Goal: Transaction & Acquisition: Purchase product/service

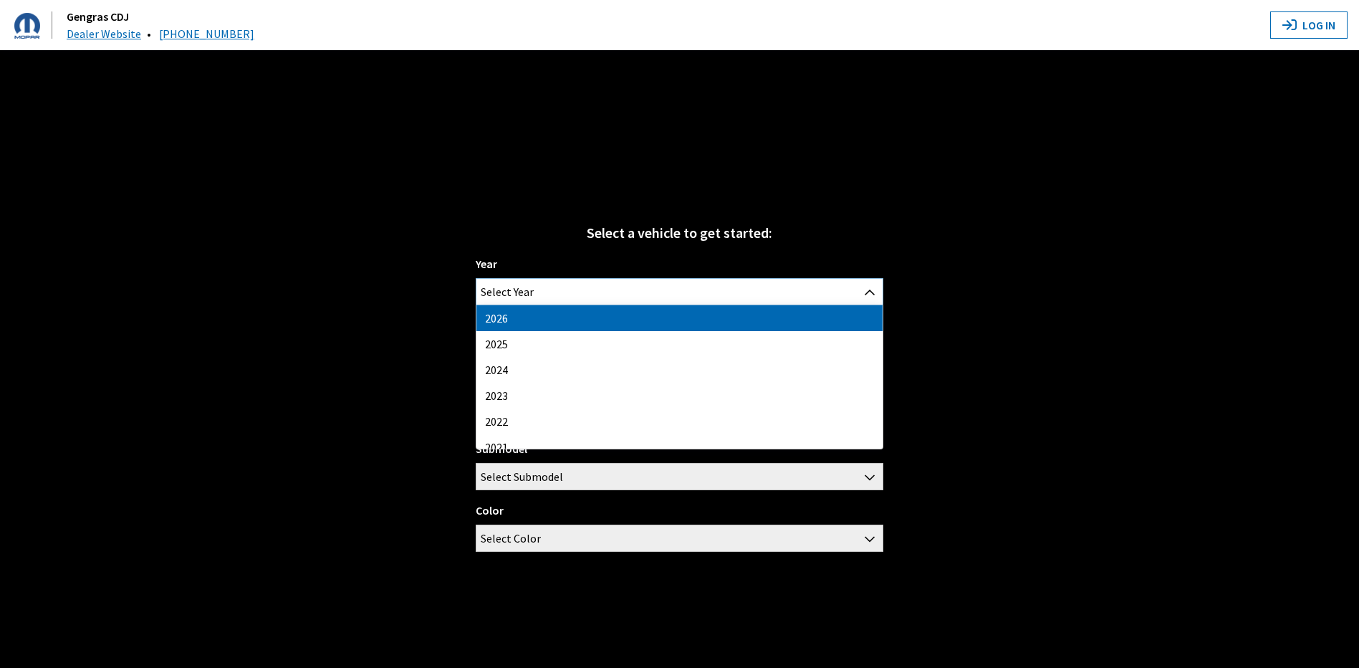
click at [539, 290] on span "Select Year" at bounding box center [679, 292] width 406 height 26
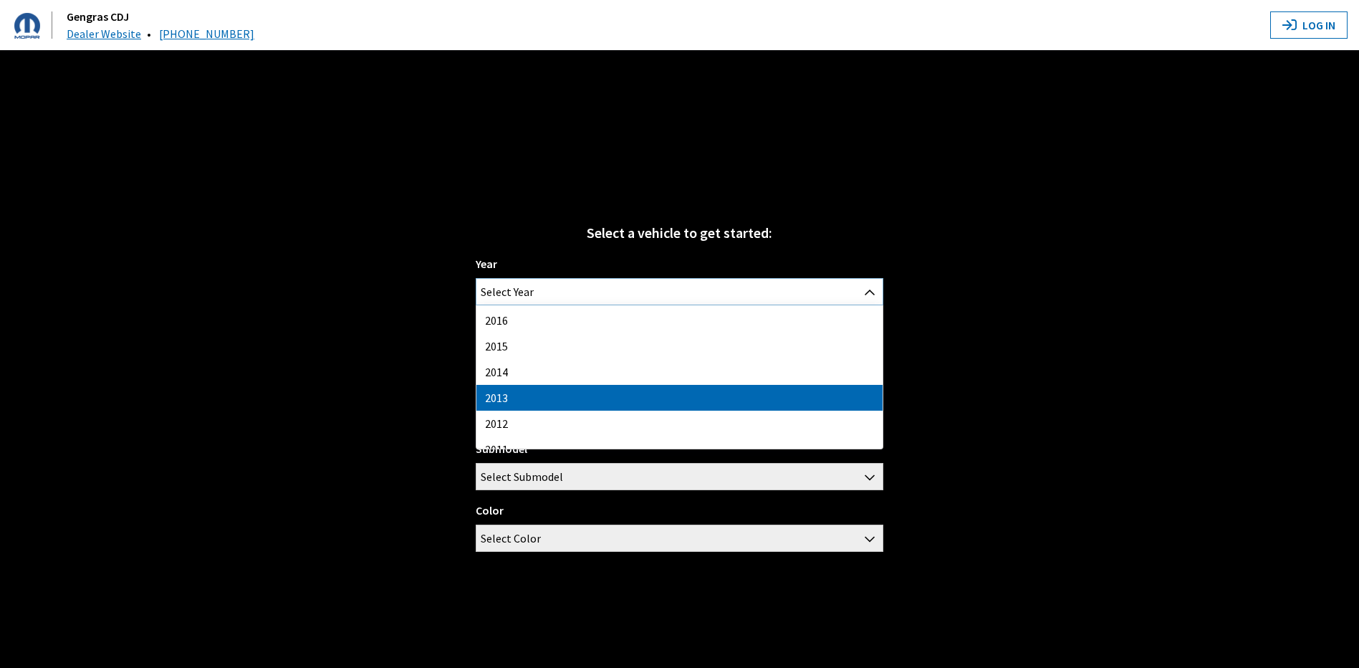
scroll to position [287, 0]
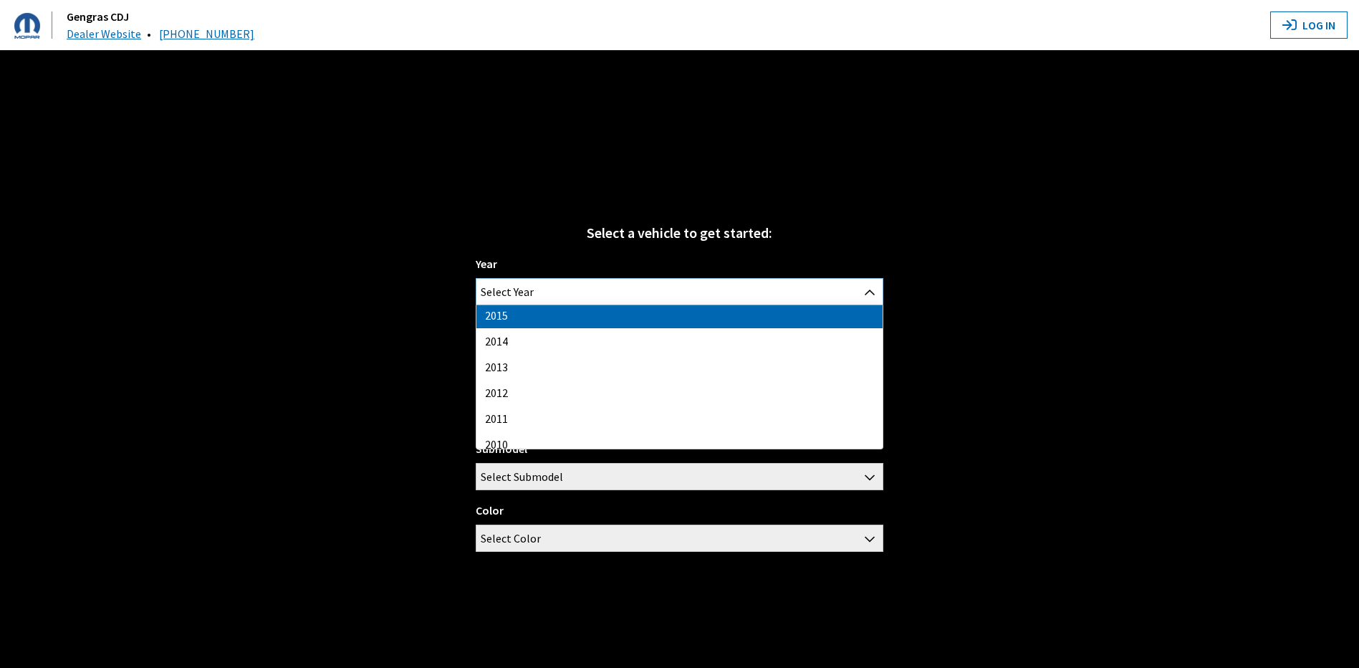
select select "33"
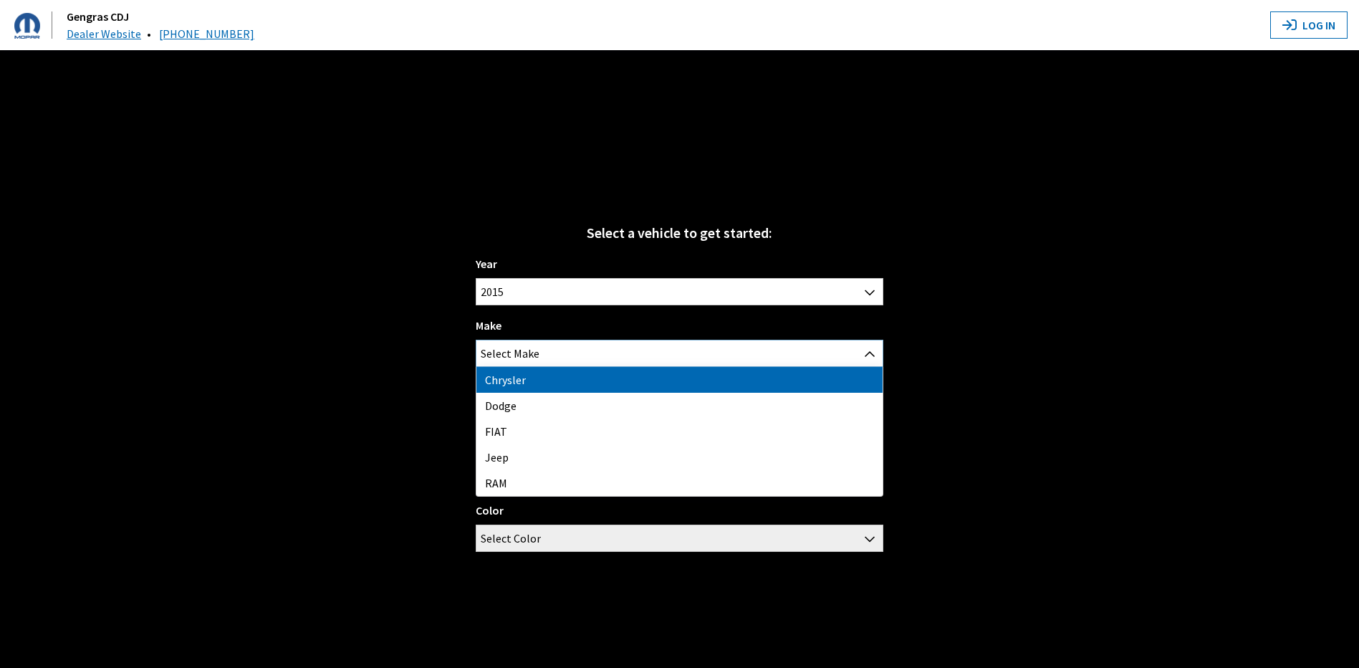
click at [554, 357] on span "Select Make" at bounding box center [679, 353] width 406 height 26
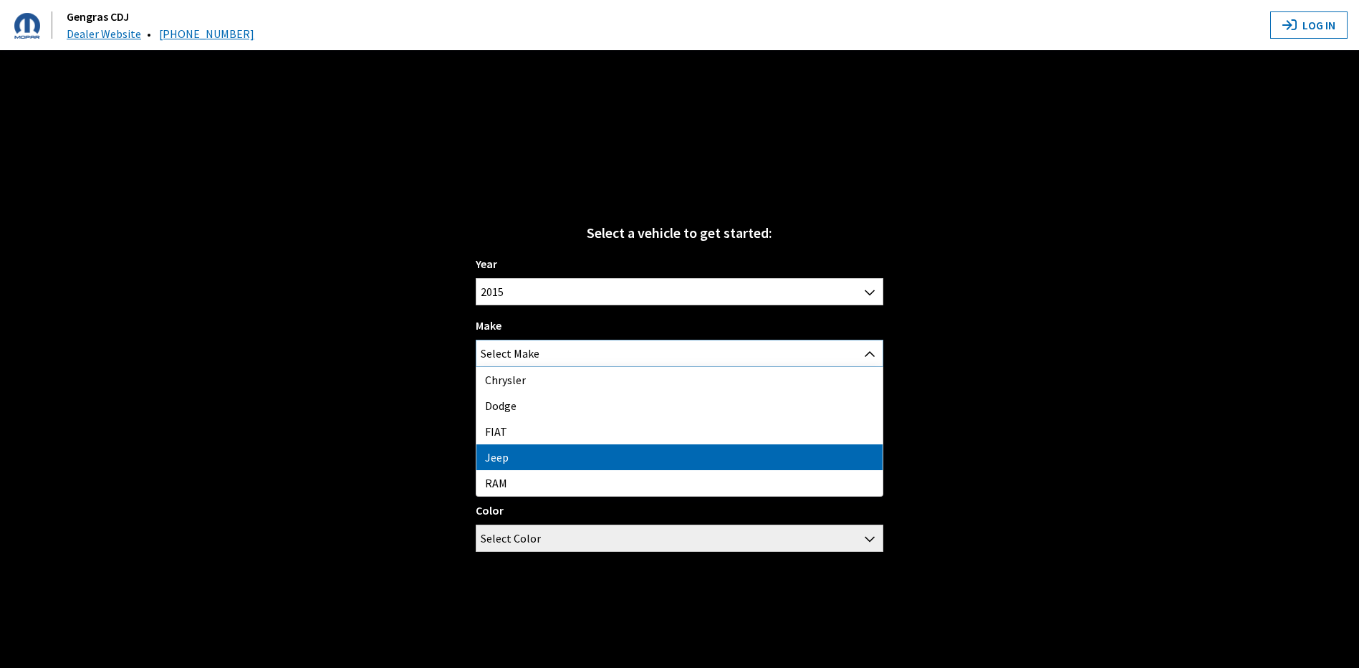
select select "16"
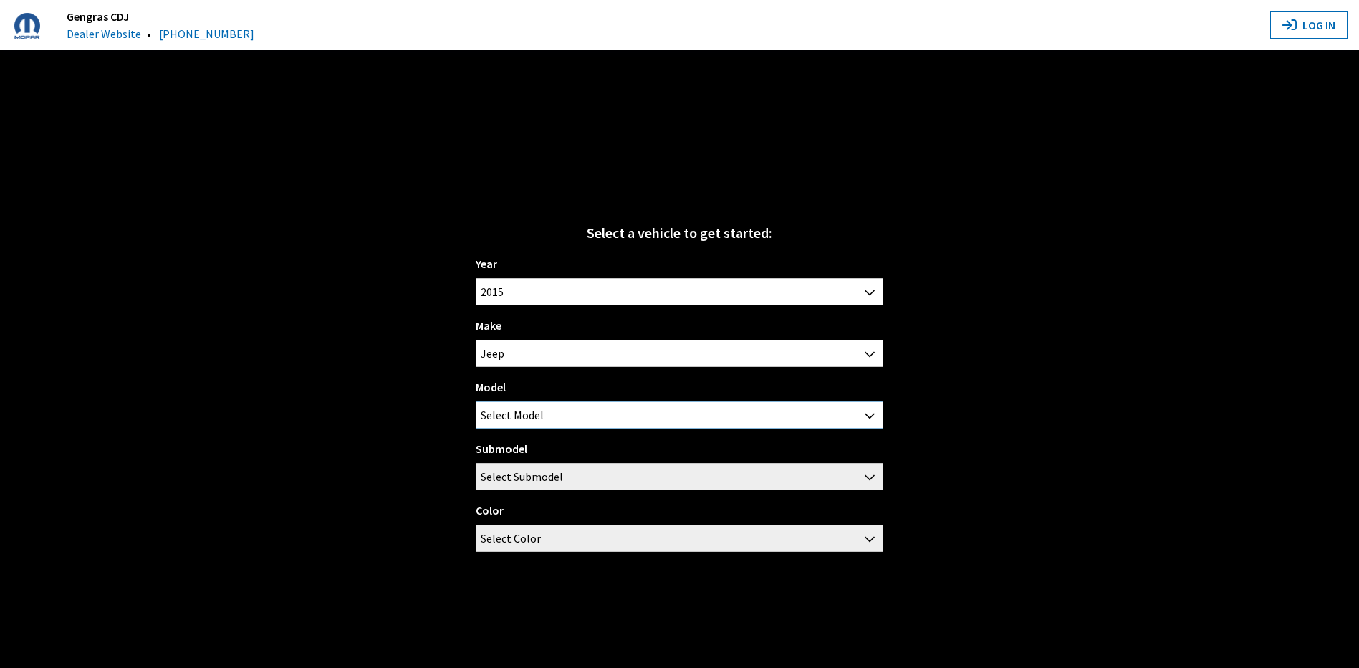
click at [559, 405] on span "Select Model" at bounding box center [679, 415] width 406 height 26
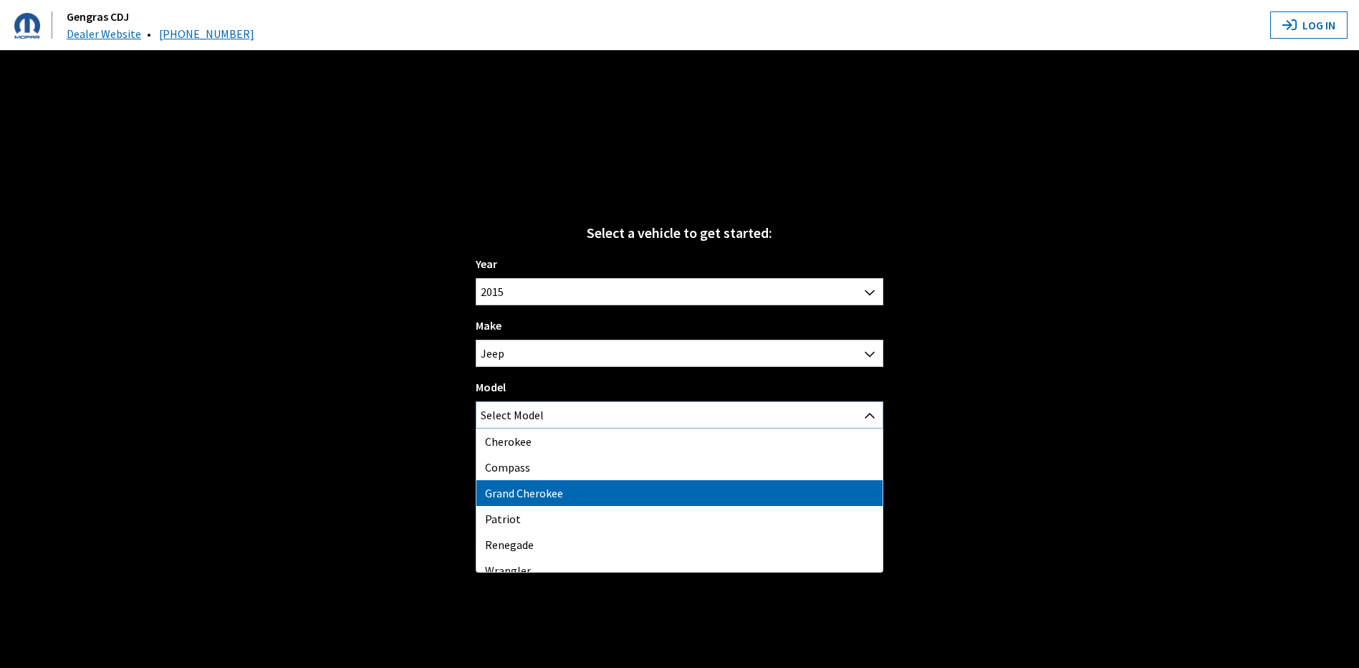
scroll to position [11, 0]
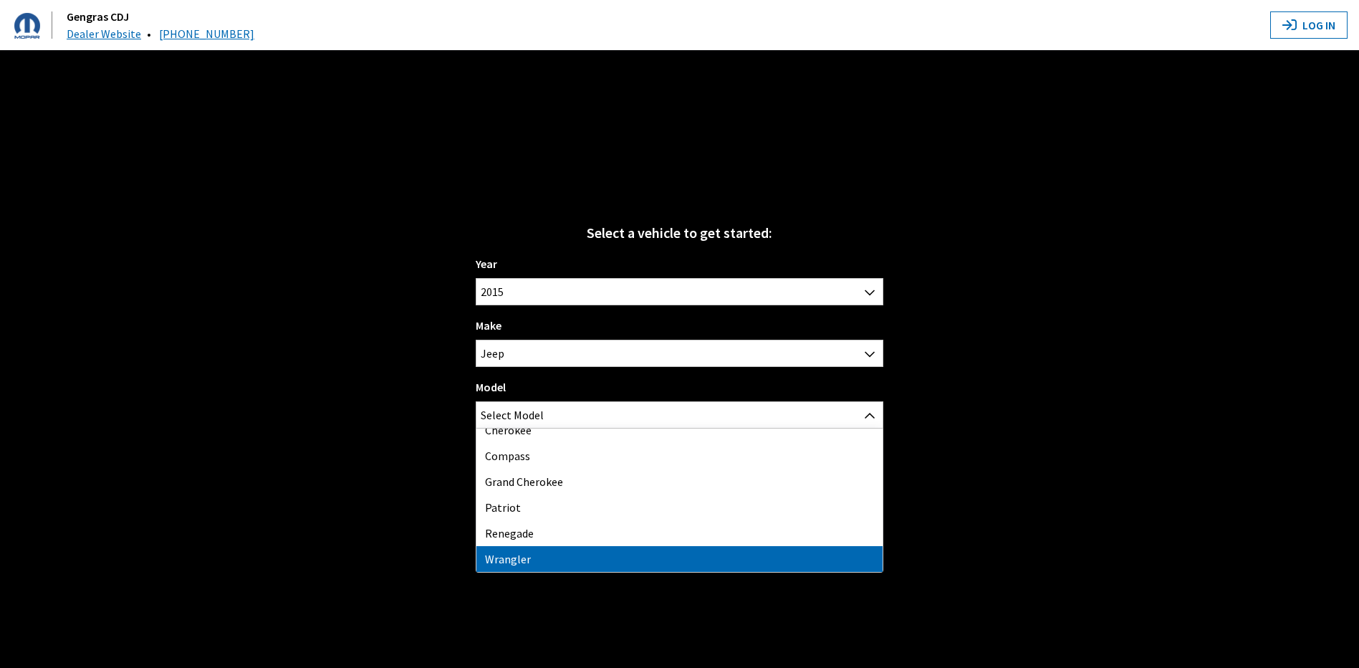
drag, startPoint x: 542, startPoint y: 556, endPoint x: 543, endPoint y: 549, distance: 7.3
select select "202"
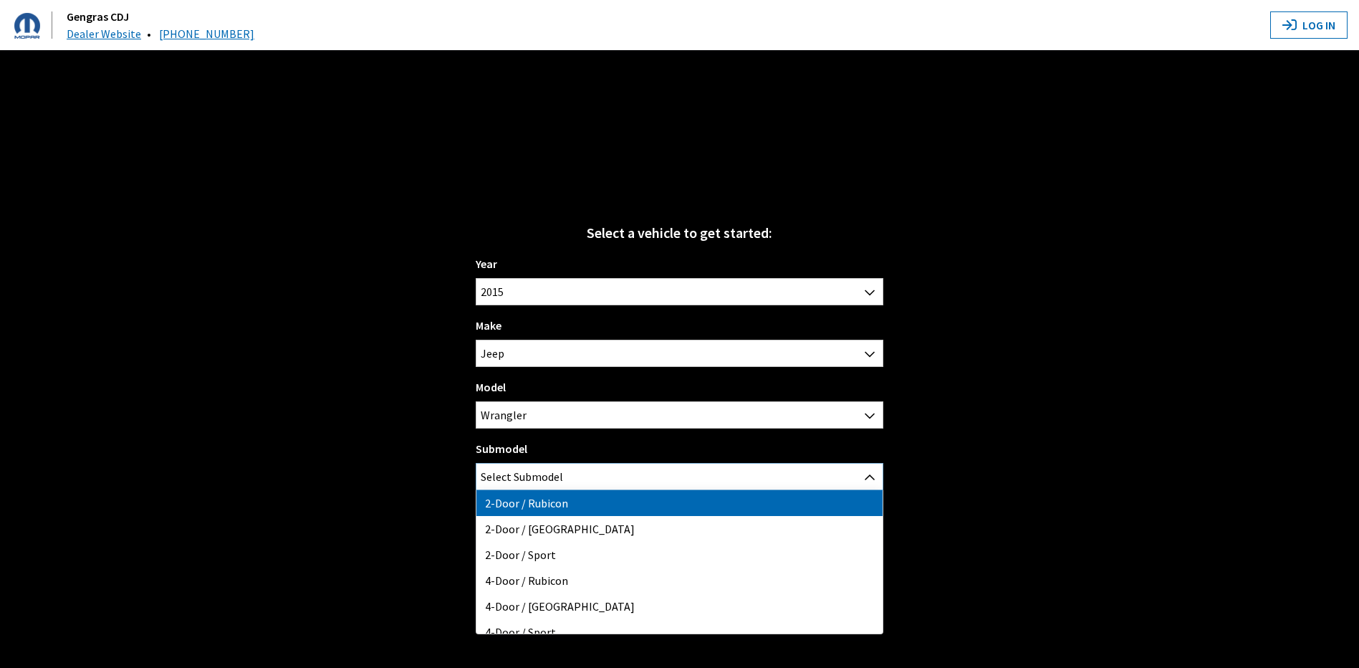
click at [533, 477] on span "Select Submodel" at bounding box center [522, 477] width 82 height 26
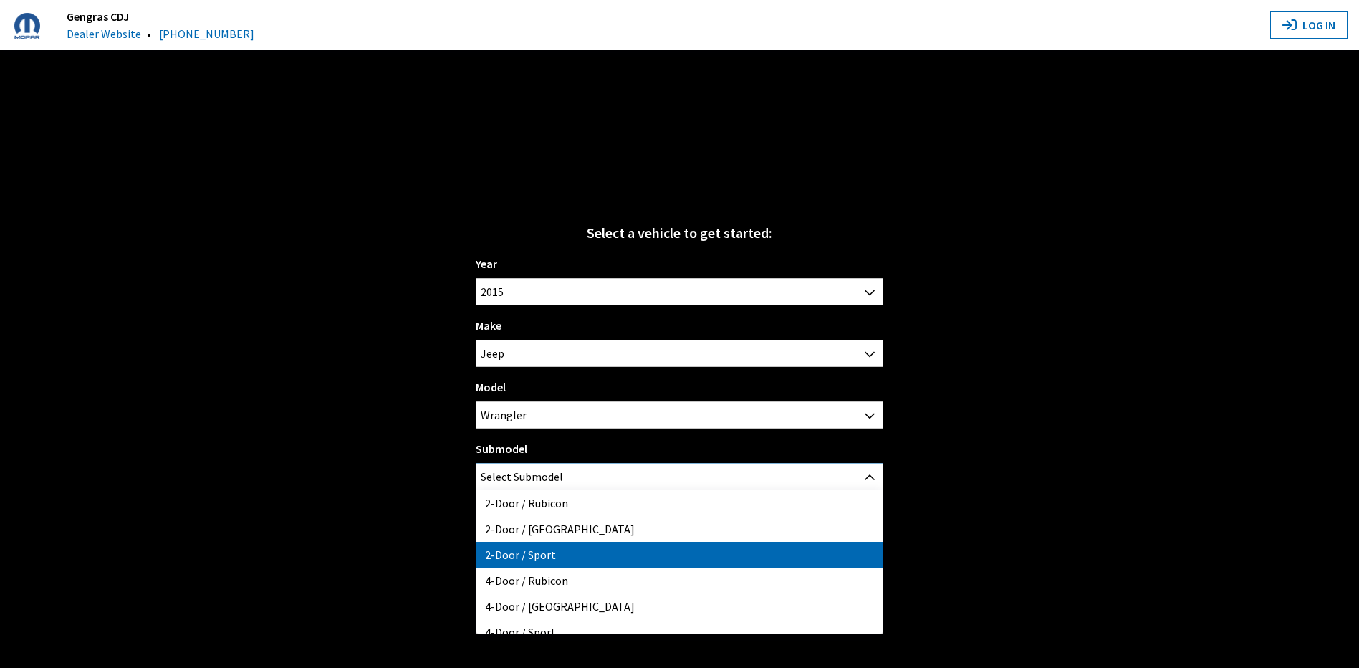
scroll to position [37, 0]
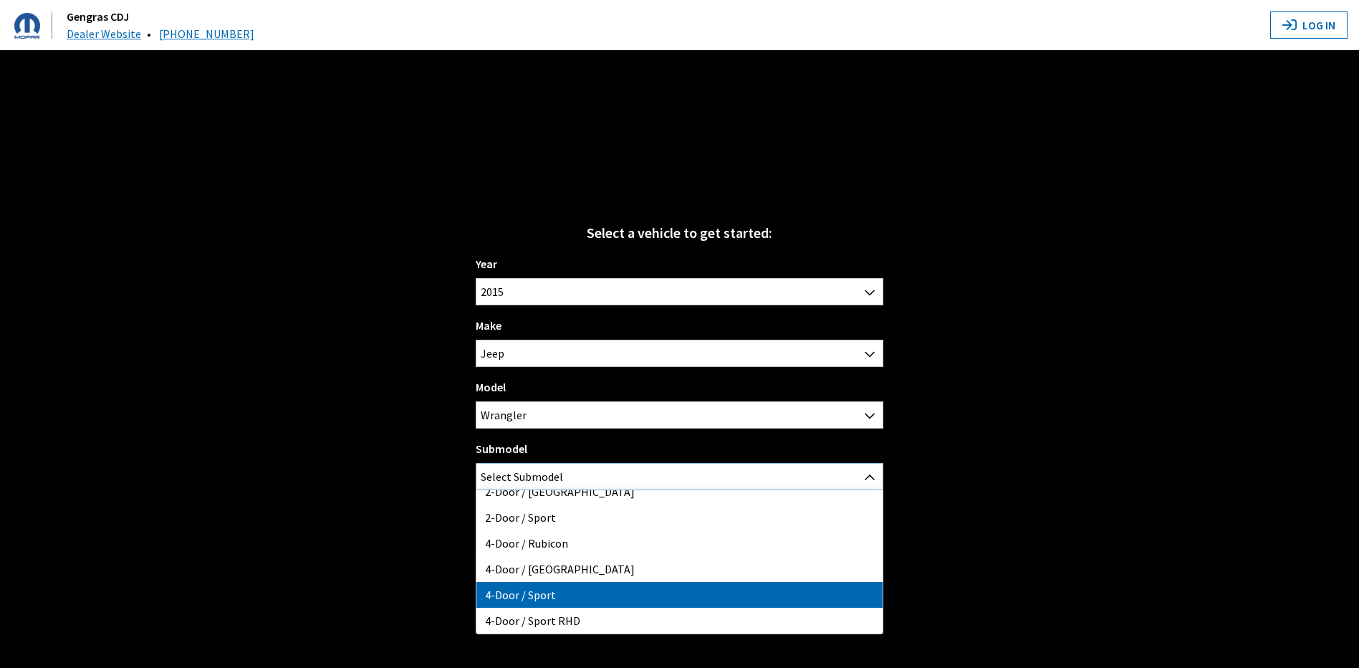
select select "747"
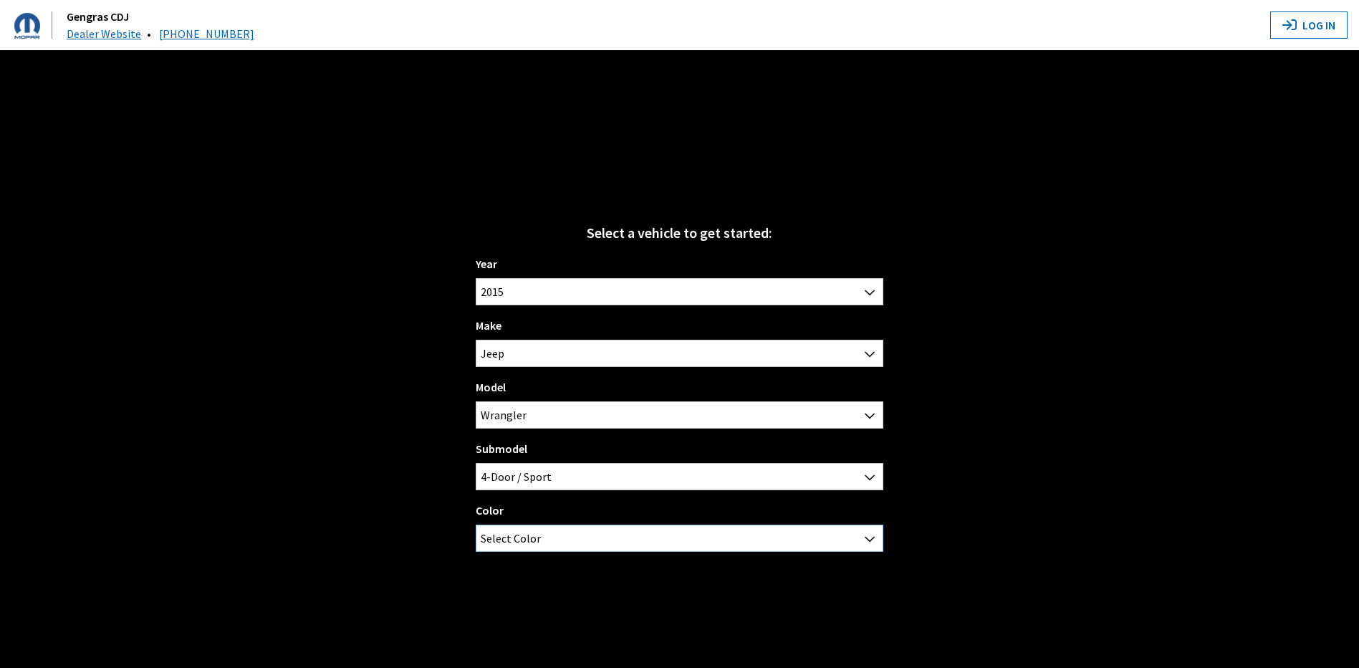
click at [572, 530] on span "Select Color" at bounding box center [679, 538] width 406 height 26
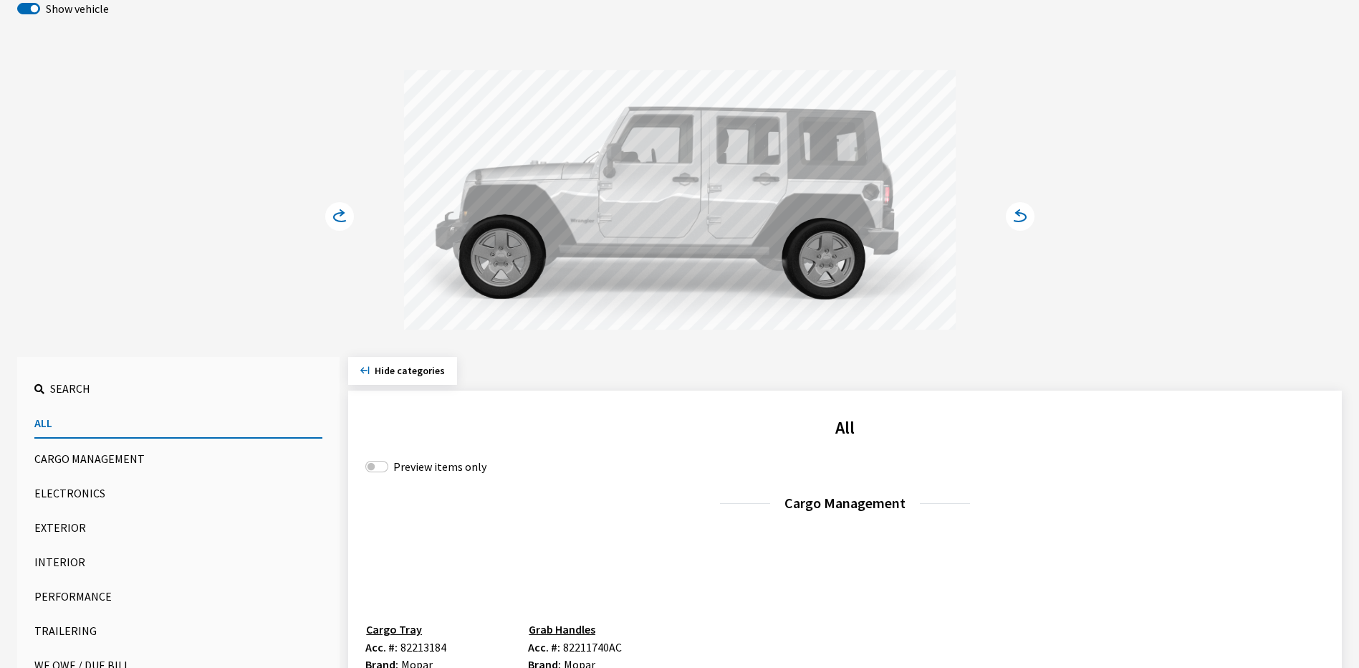
scroll to position [215, 0]
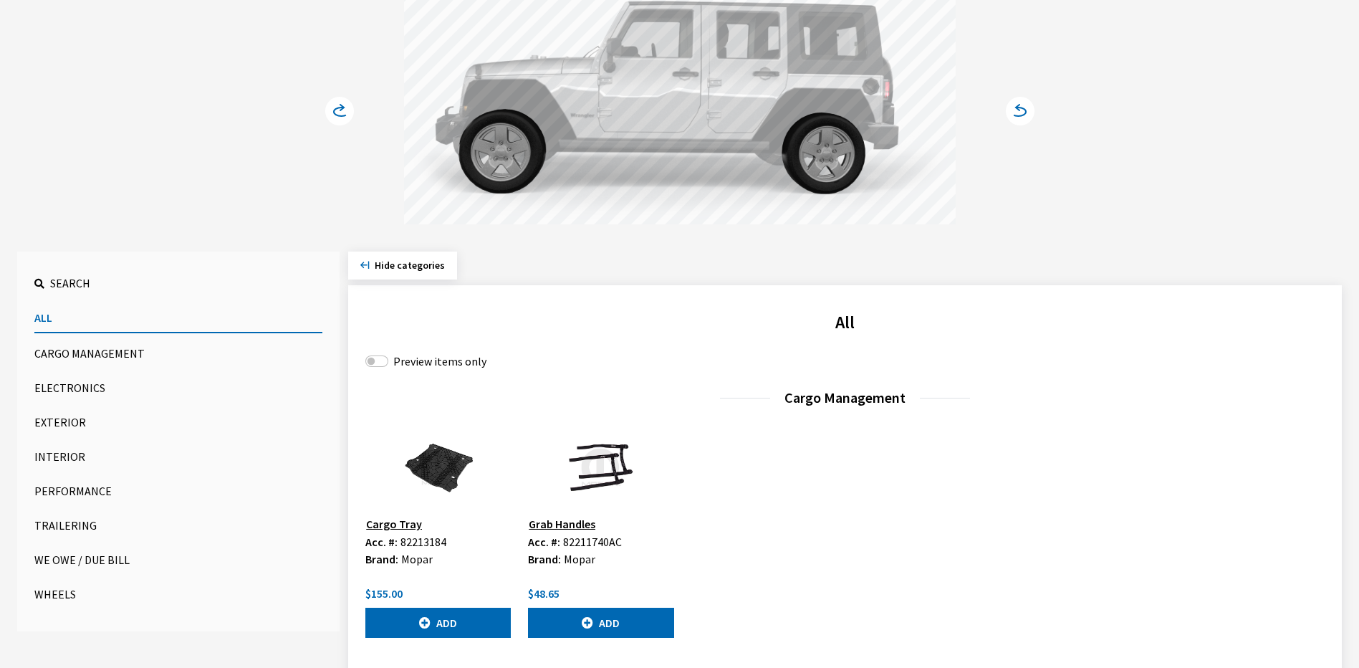
click at [72, 418] on button "Exterior" at bounding box center [178, 422] width 288 height 29
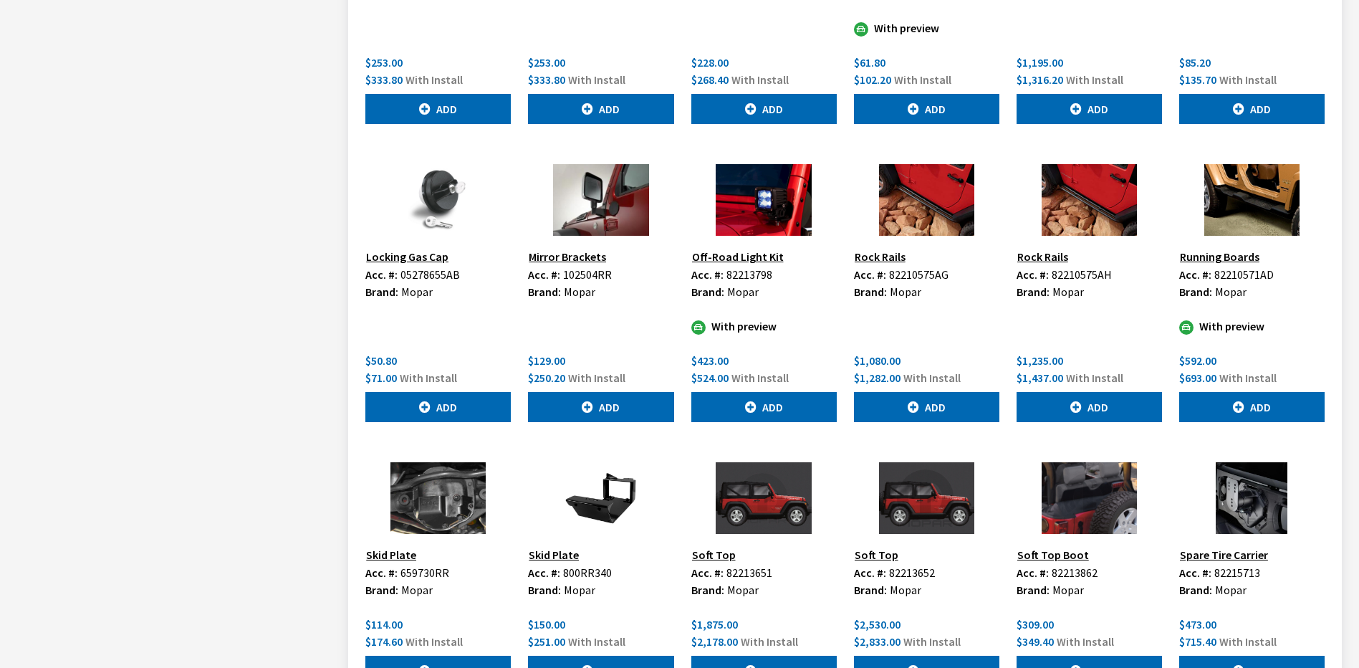
scroll to position [1900, 0]
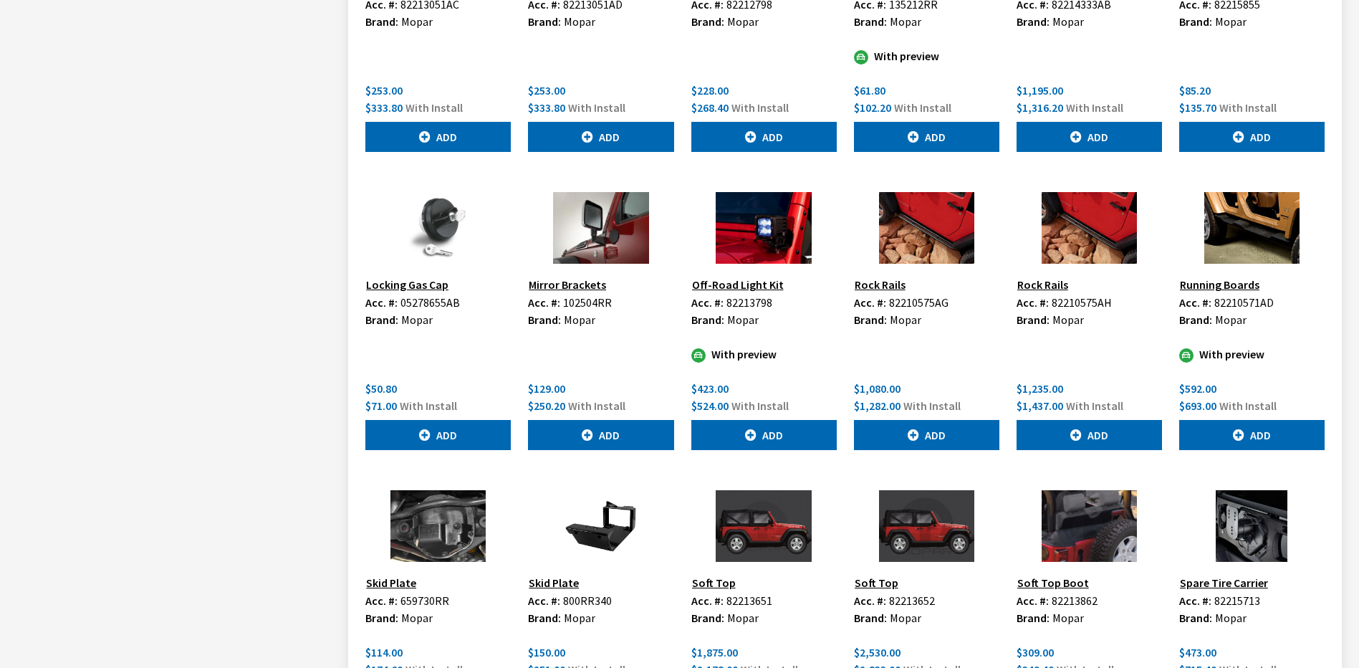
click at [1219, 280] on button "Running Boards" at bounding box center [1219, 284] width 81 height 19
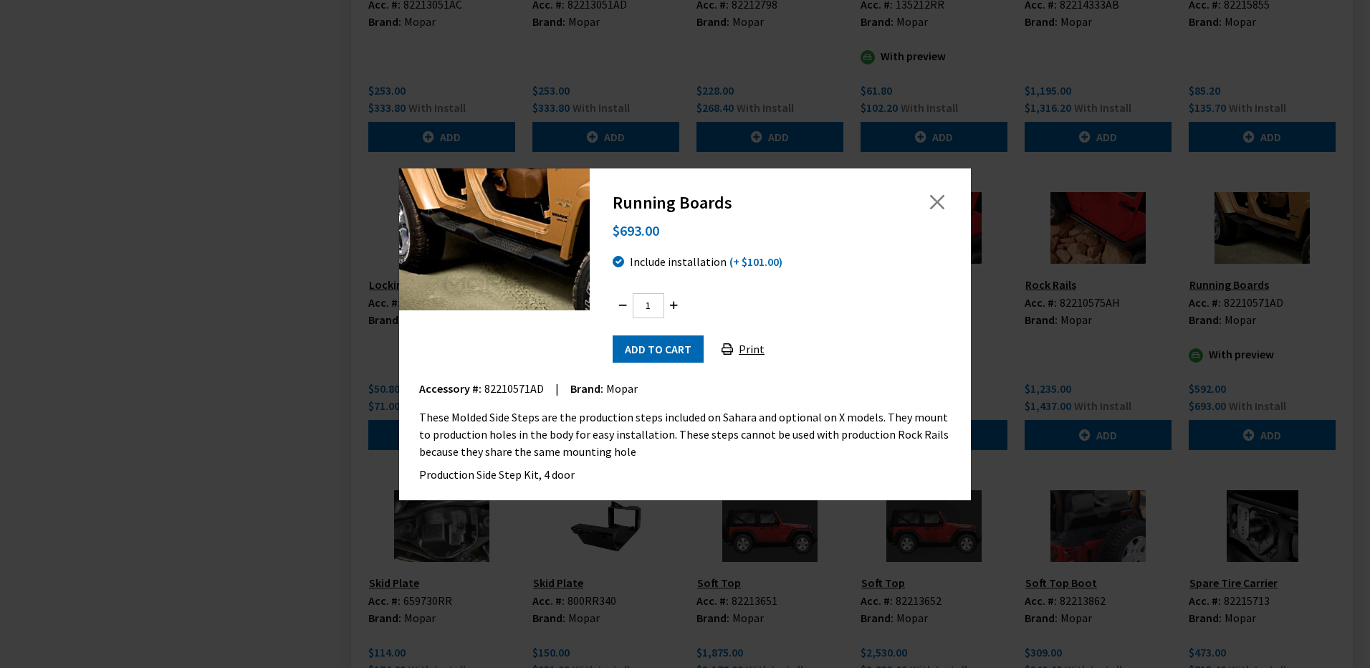
click at [502, 251] on img at bounding box center [494, 239] width 191 height 143
click at [941, 203] on button "Close" at bounding box center [936, 201] width 21 height 21
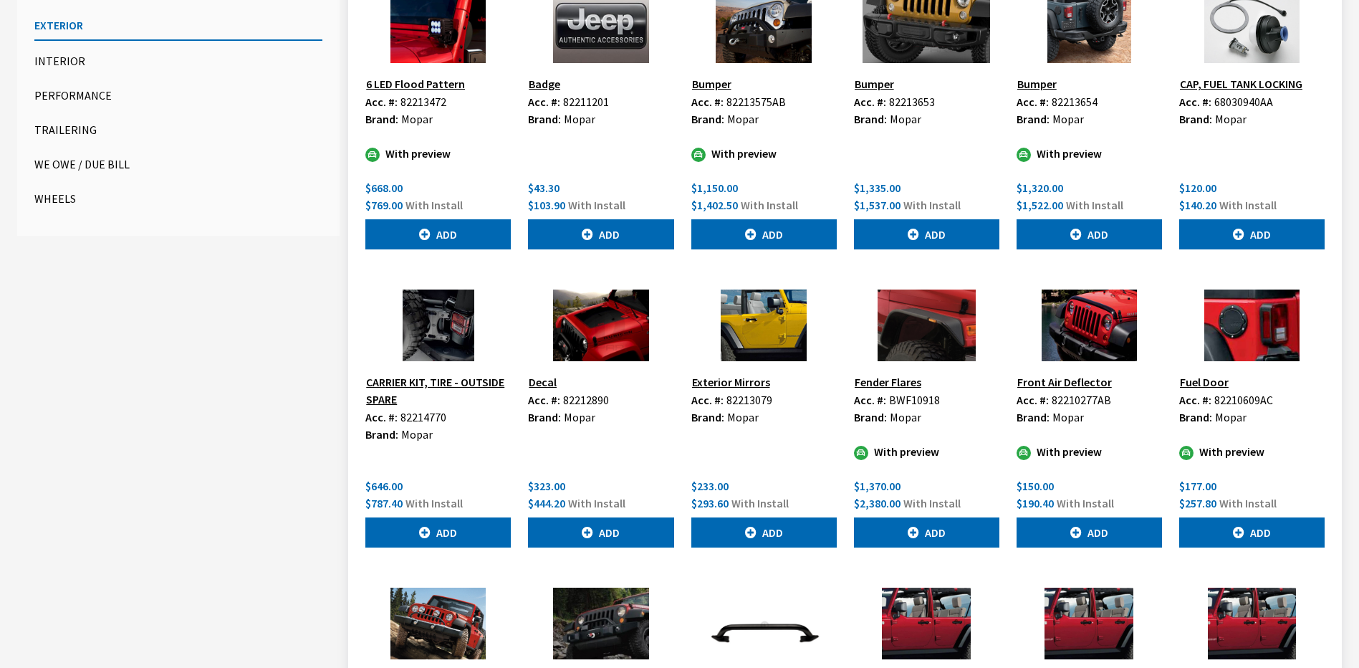
scroll to position [252, 0]
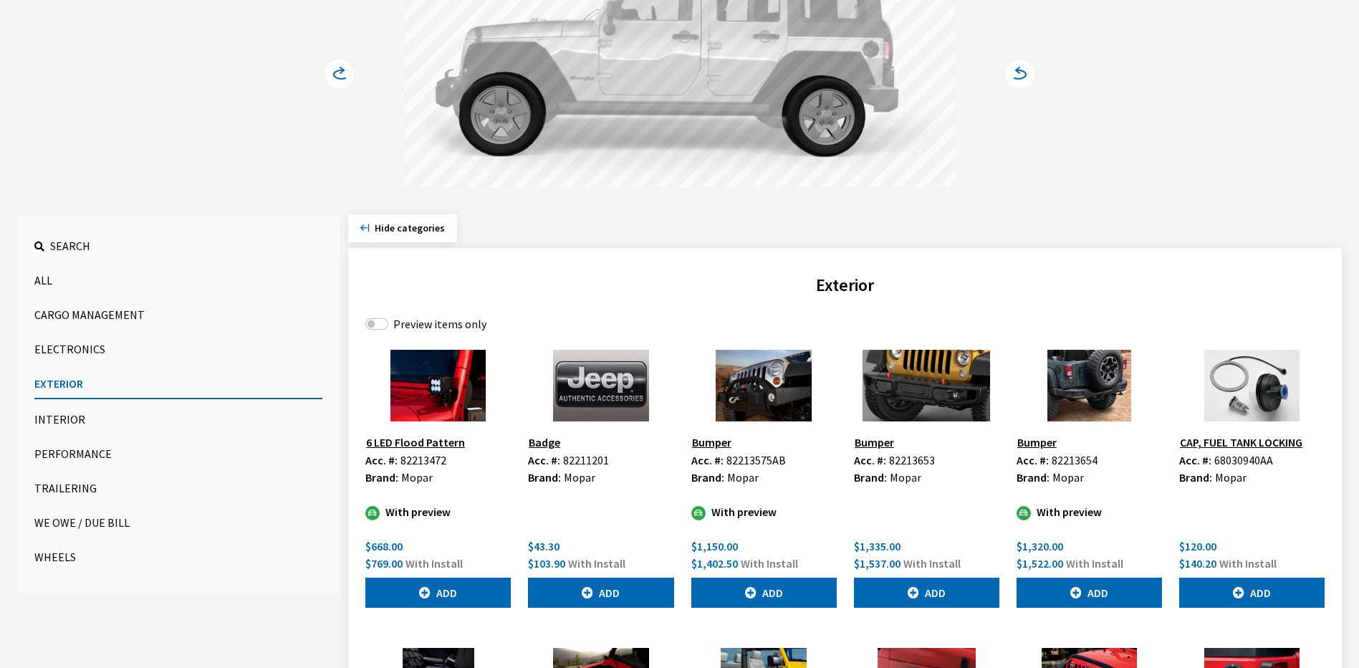
click at [62, 239] on span "Search" at bounding box center [70, 246] width 40 height 14
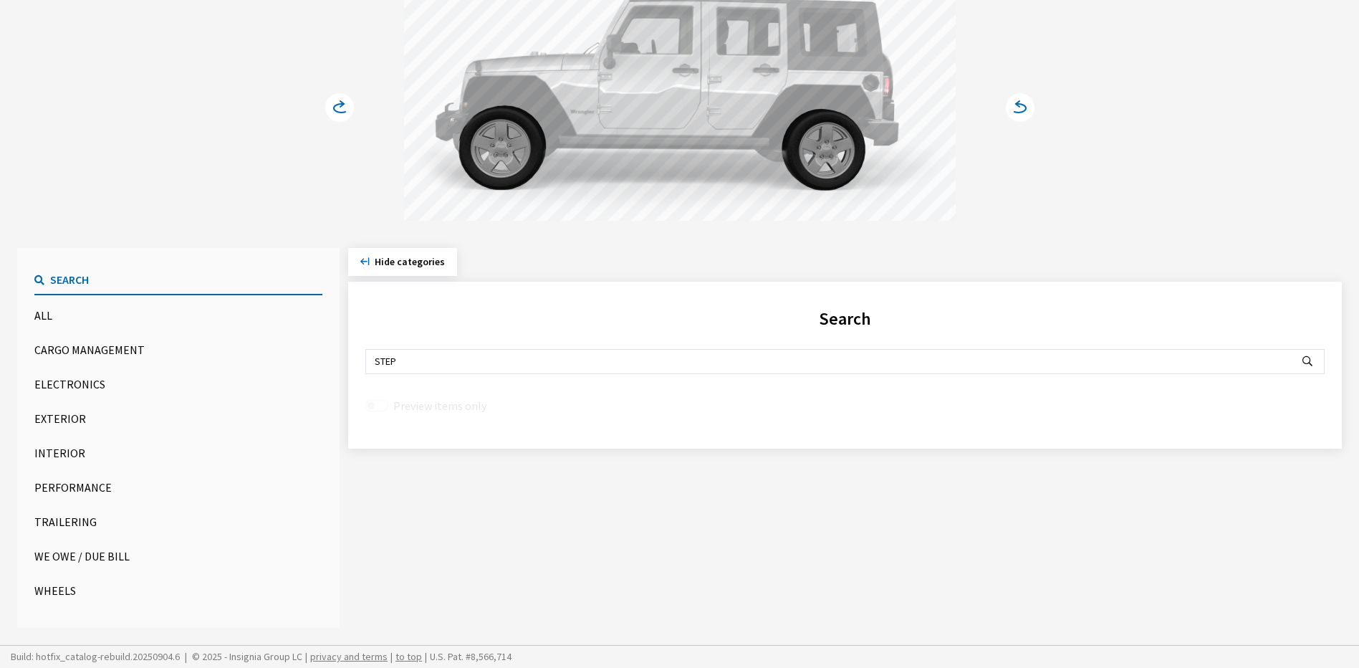
scroll to position [219, 0]
type input "S"
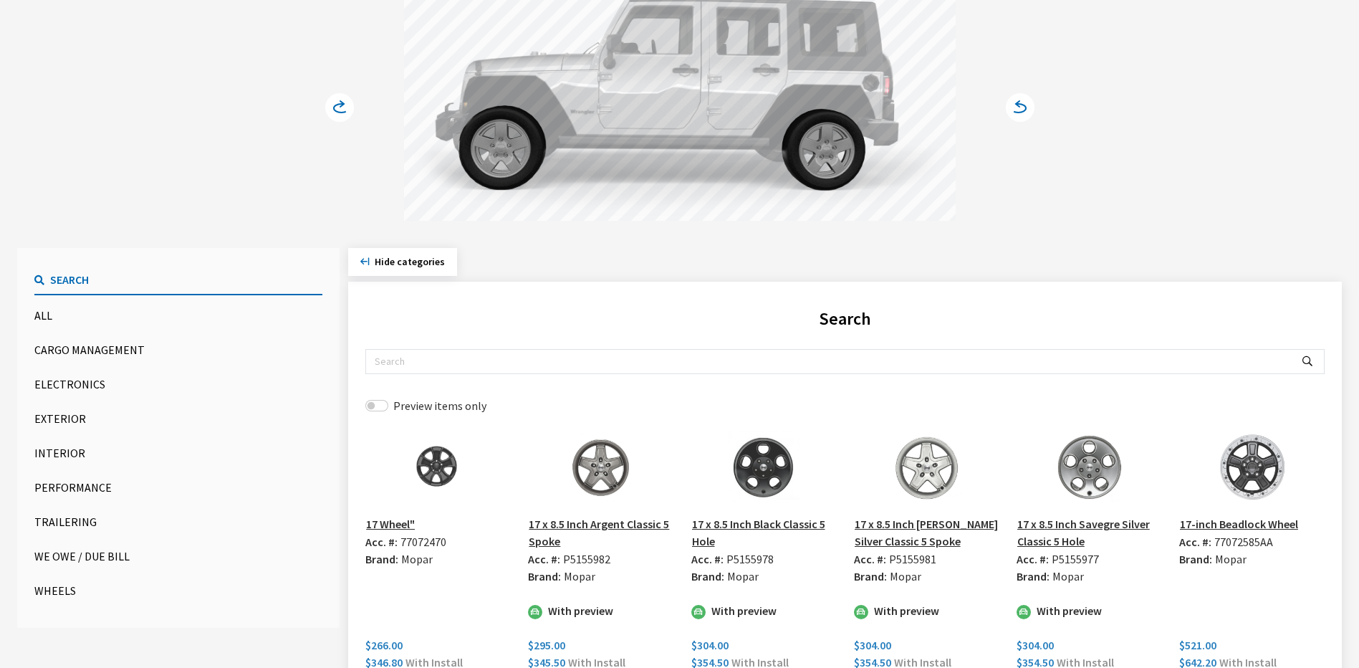
scroll to position [252, 0]
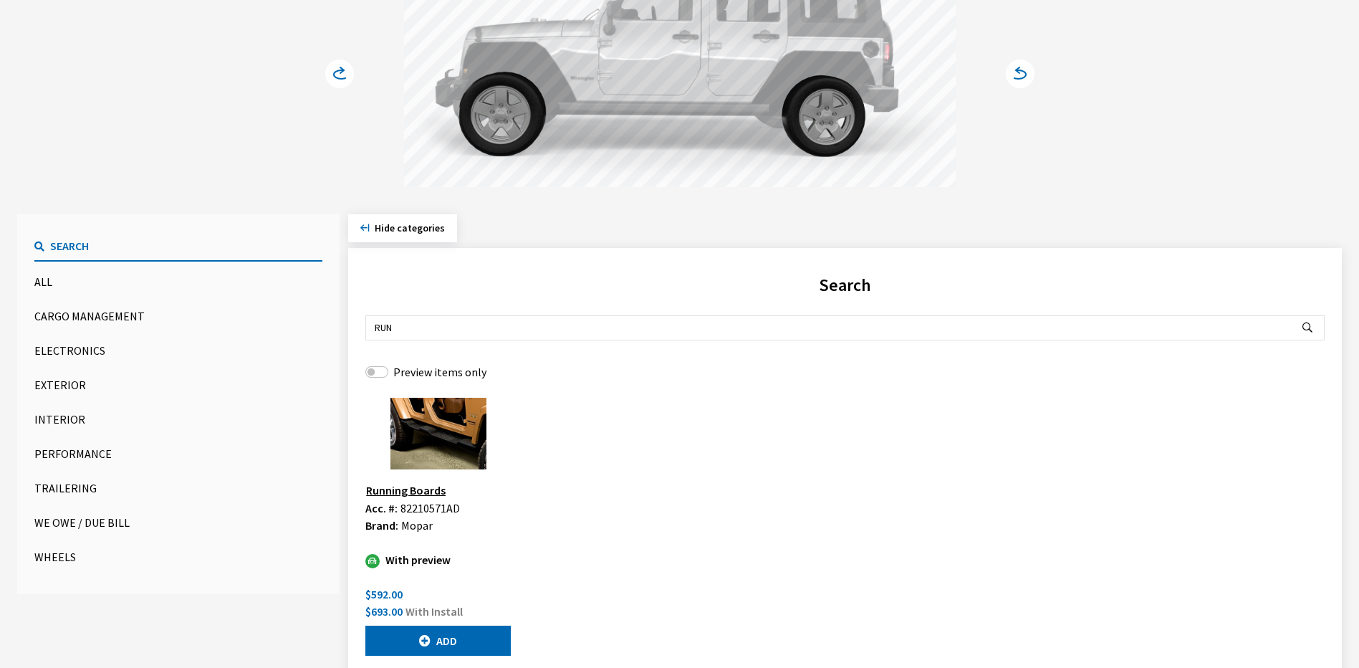
type input "RUN"
